Goal: Task Accomplishment & Management: Use online tool/utility

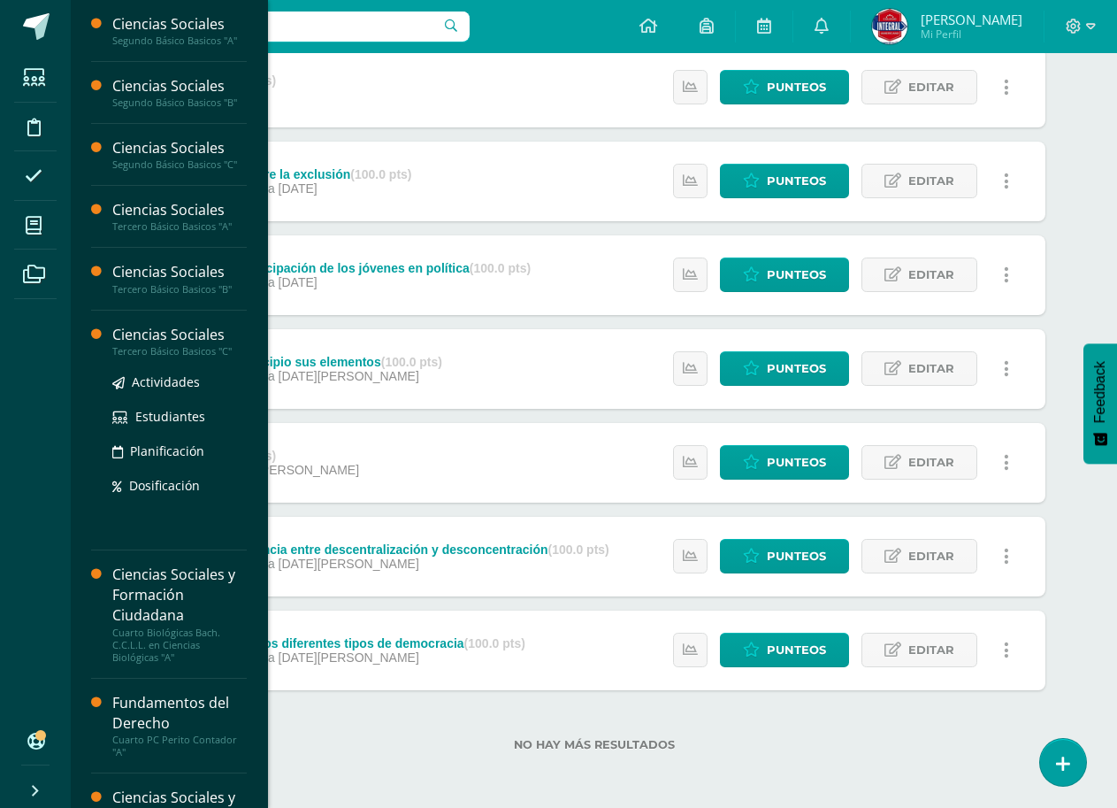
click at [167, 345] on div "Tercero Básico Basicos "C"" at bounding box center [179, 351] width 134 height 12
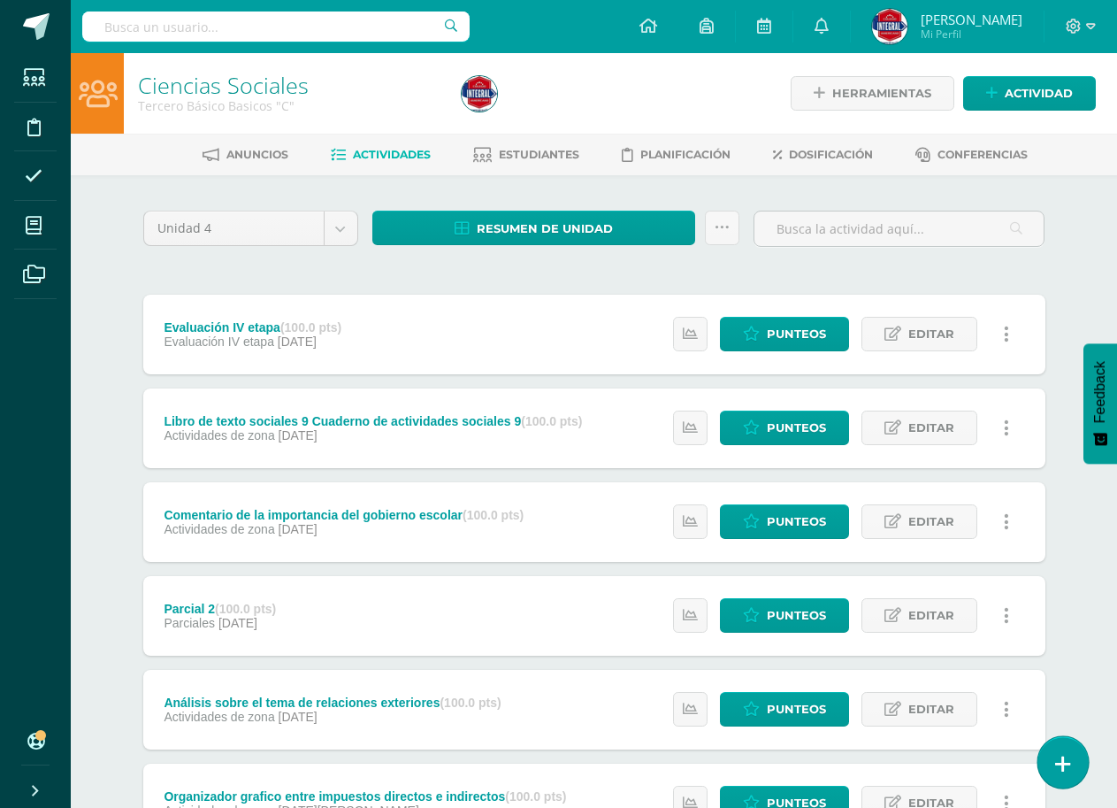
click at [1071, 763] on link at bounding box center [1063, 761] width 50 height 51
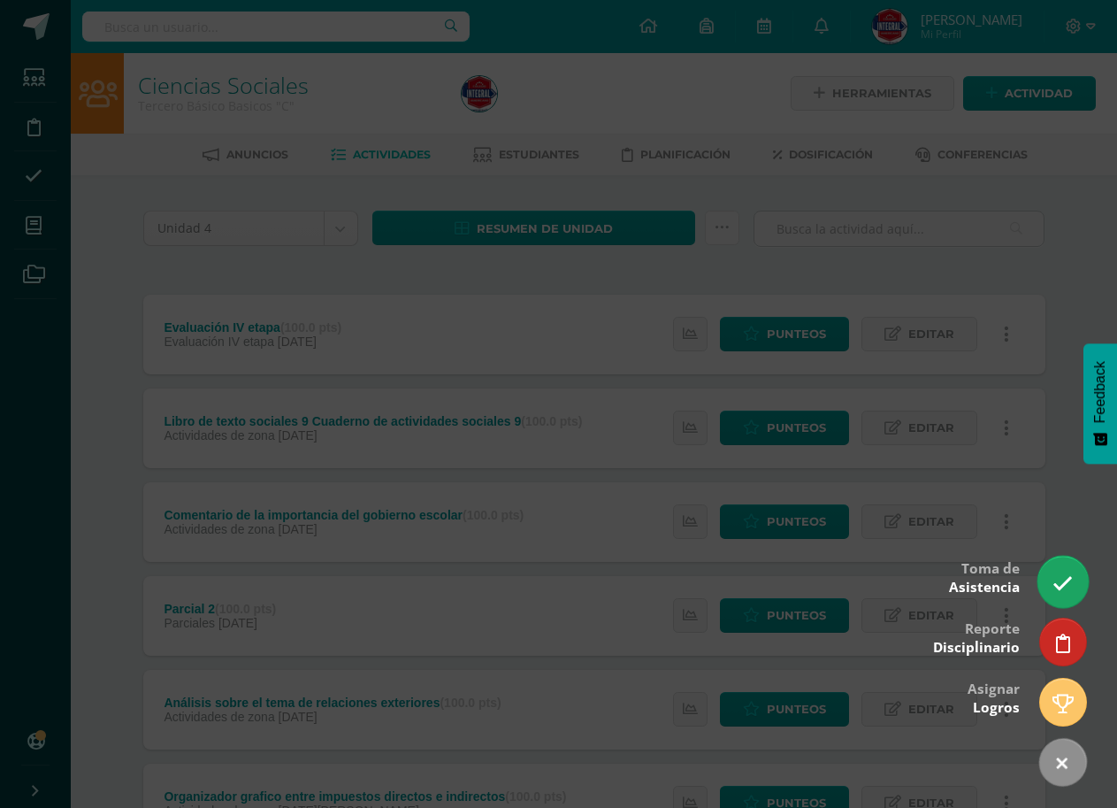
click at [1064, 585] on icon at bounding box center [1063, 583] width 20 height 20
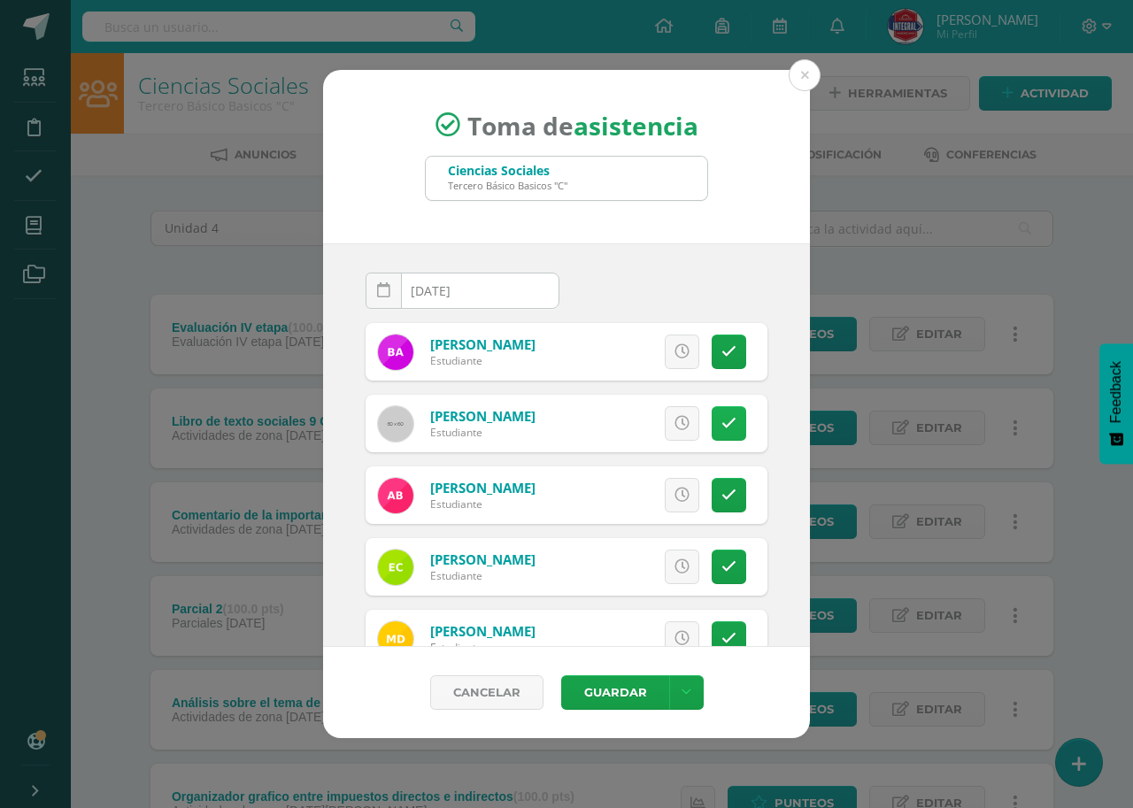
click at [721, 423] on icon at bounding box center [728, 423] width 15 height 15
drag, startPoint x: 626, startPoint y: 688, endPoint x: 615, endPoint y: 696, distance: 13.3
click at [625, 688] on button "Guardar" at bounding box center [615, 692] width 108 height 35
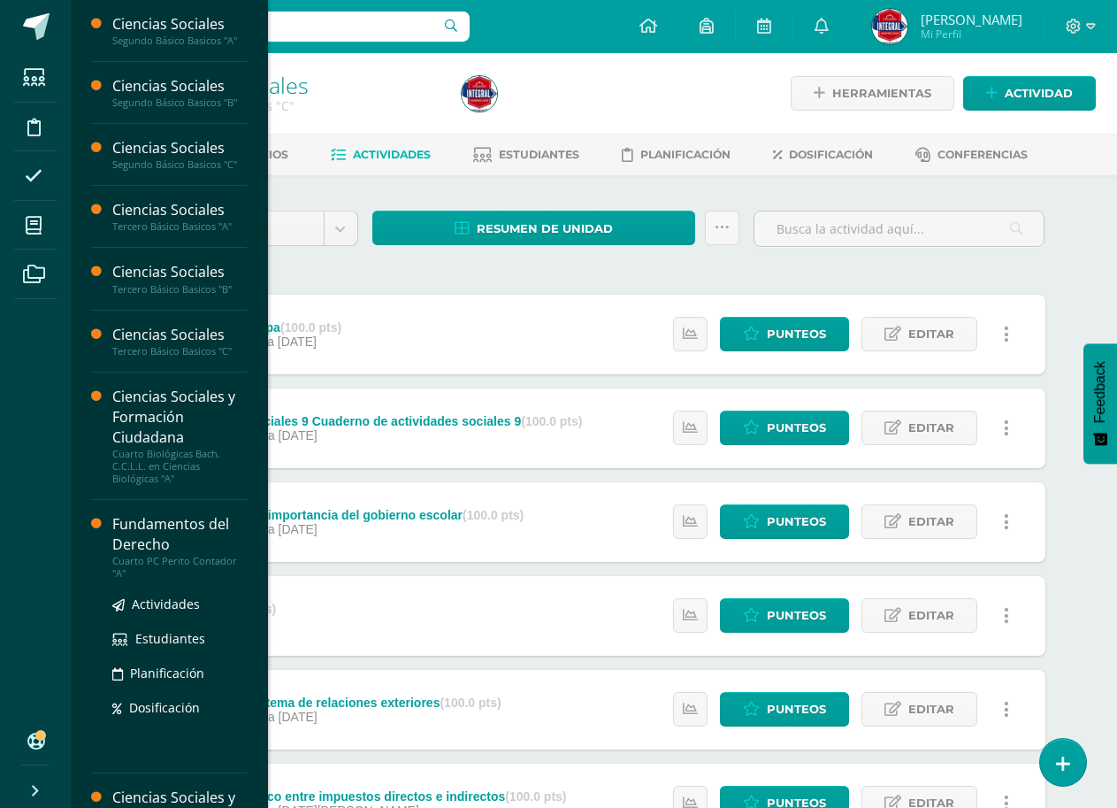
click at [145, 547] on div "Fundamentos del Derecho" at bounding box center [179, 534] width 134 height 41
